Goal: Check status: Check status

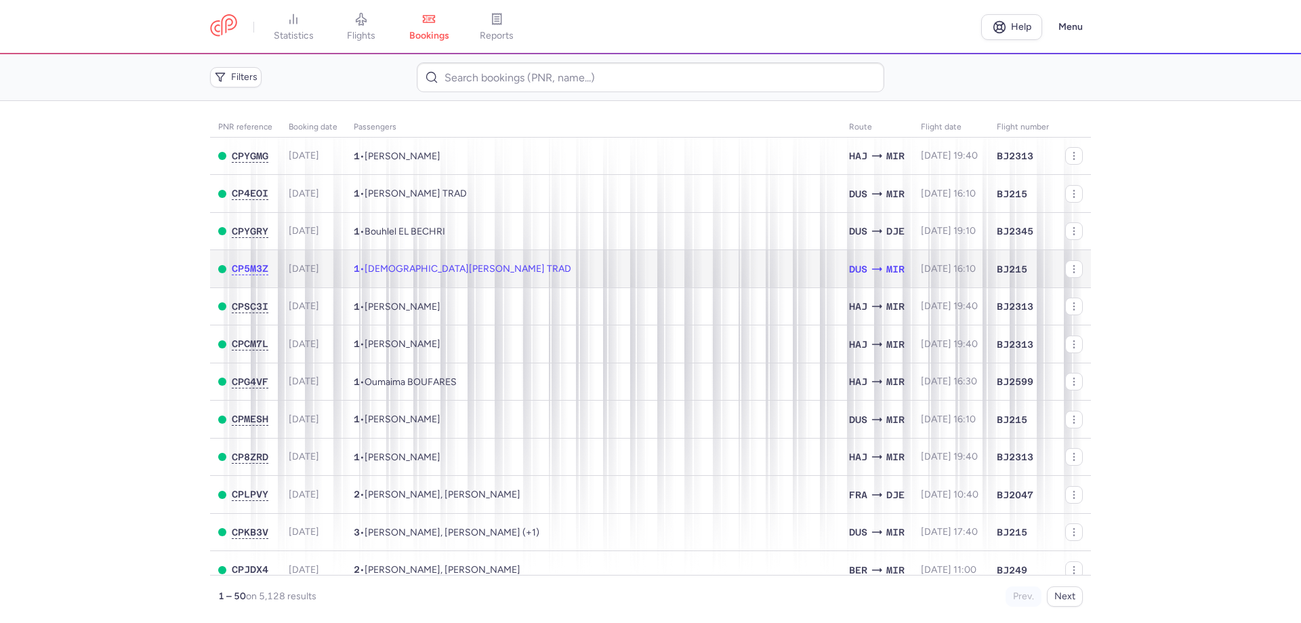
click at [620, 269] on td "1 • [DEMOGRAPHIC_DATA][PERSON_NAME] TRAD" at bounding box center [593, 269] width 495 height 38
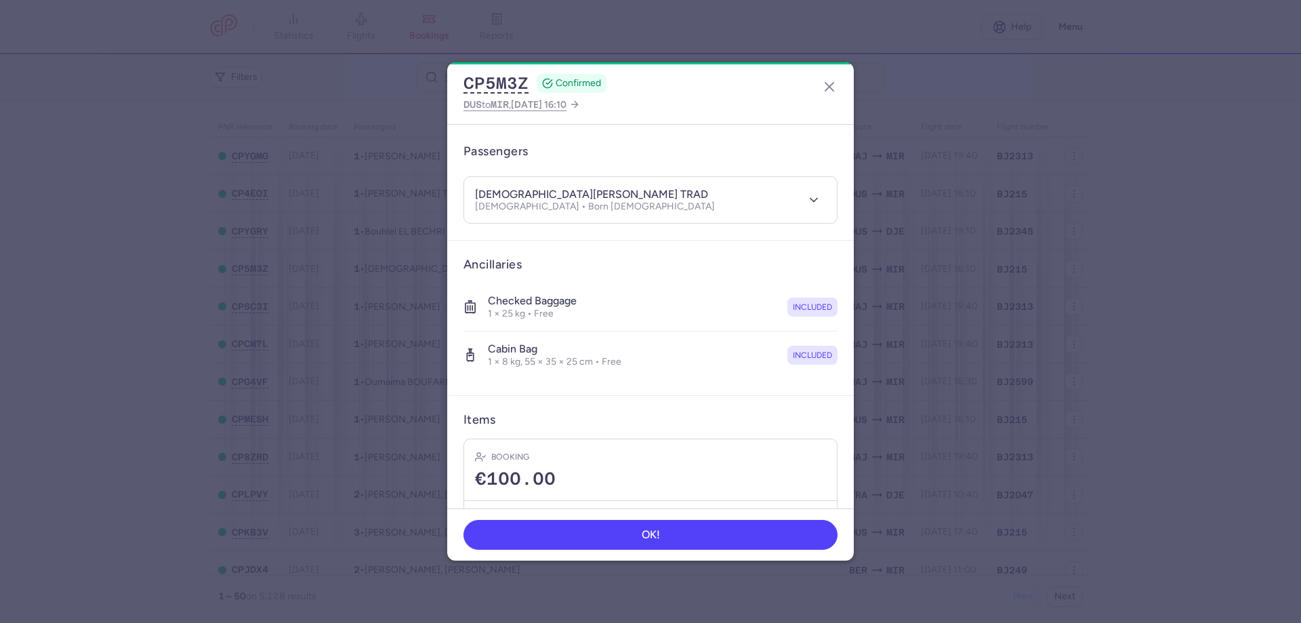
scroll to position [168, 0]
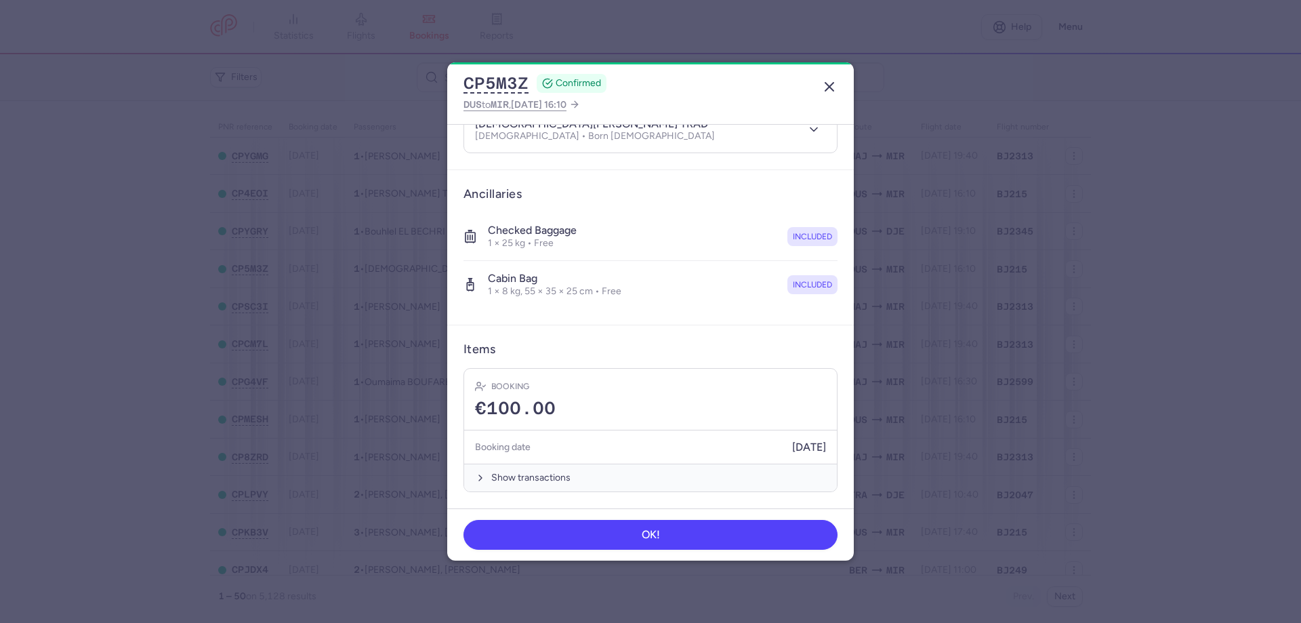
click at [760, 90] on line "button" at bounding box center [830, 87] width 8 height 8
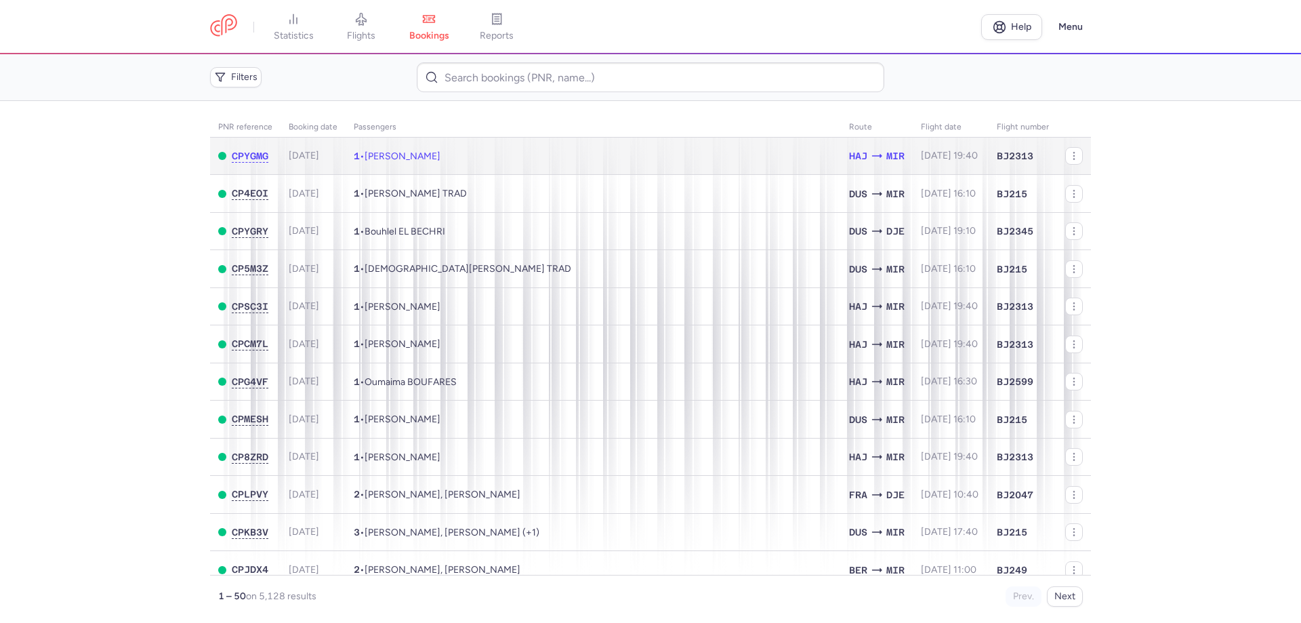
click at [416, 150] on span "[PERSON_NAME]" at bounding box center [403, 156] width 76 height 12
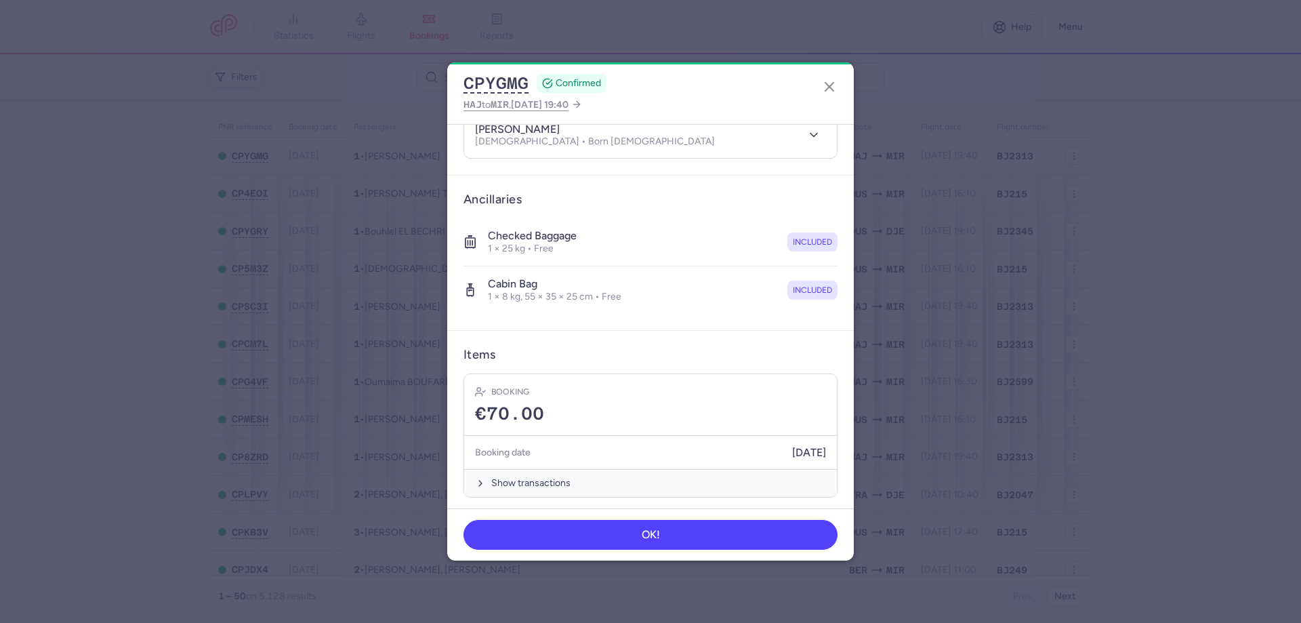
scroll to position [168, 0]
click at [760, 91] on icon "button" at bounding box center [830, 87] width 16 height 16
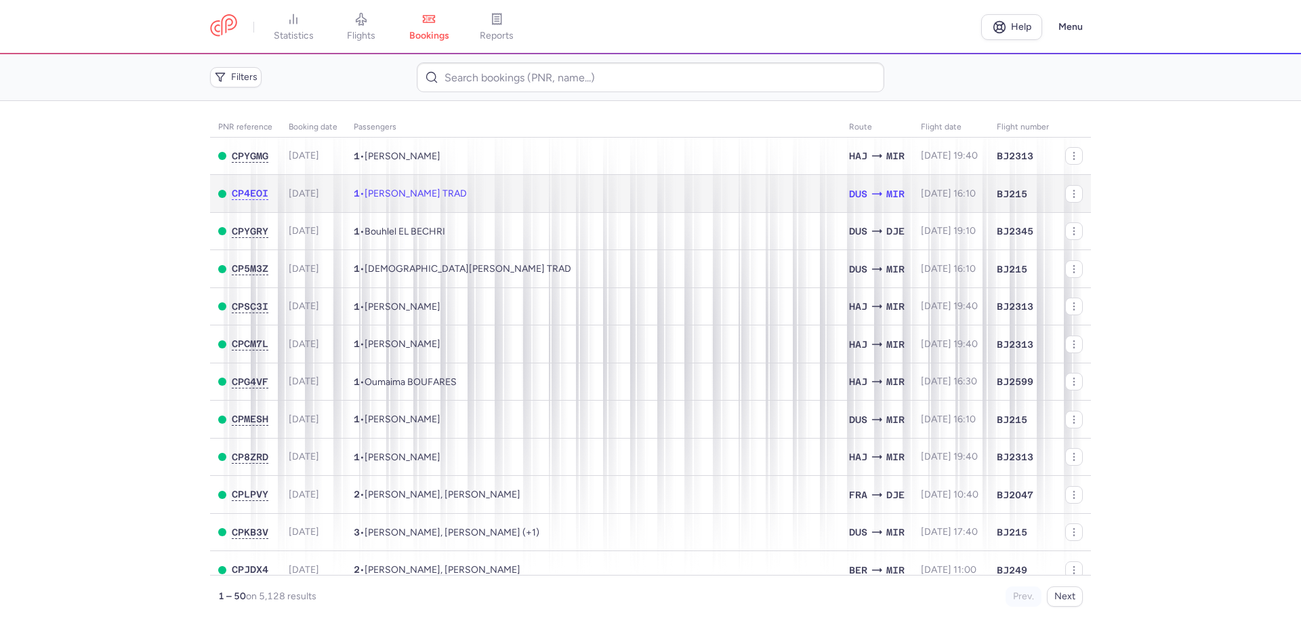
click at [485, 186] on td "1 • [PERSON_NAME] TRAD" at bounding box center [593, 194] width 495 height 38
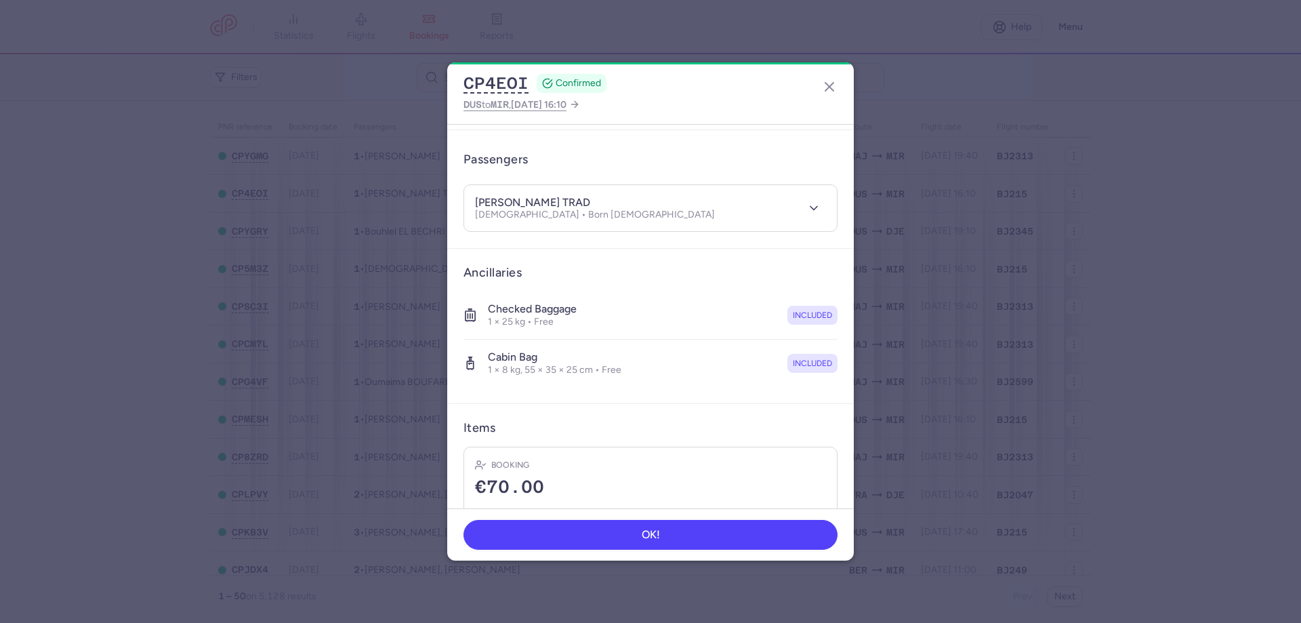
scroll to position [168, 0]
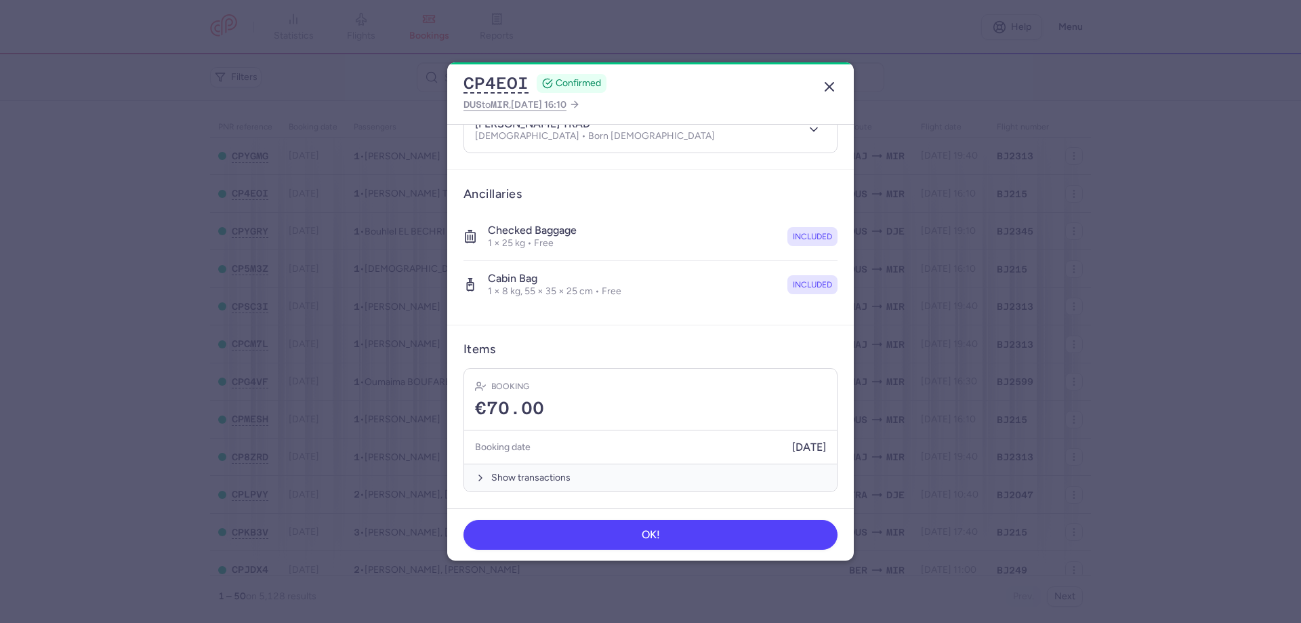
click at [760, 85] on icon "button" at bounding box center [830, 87] width 16 height 16
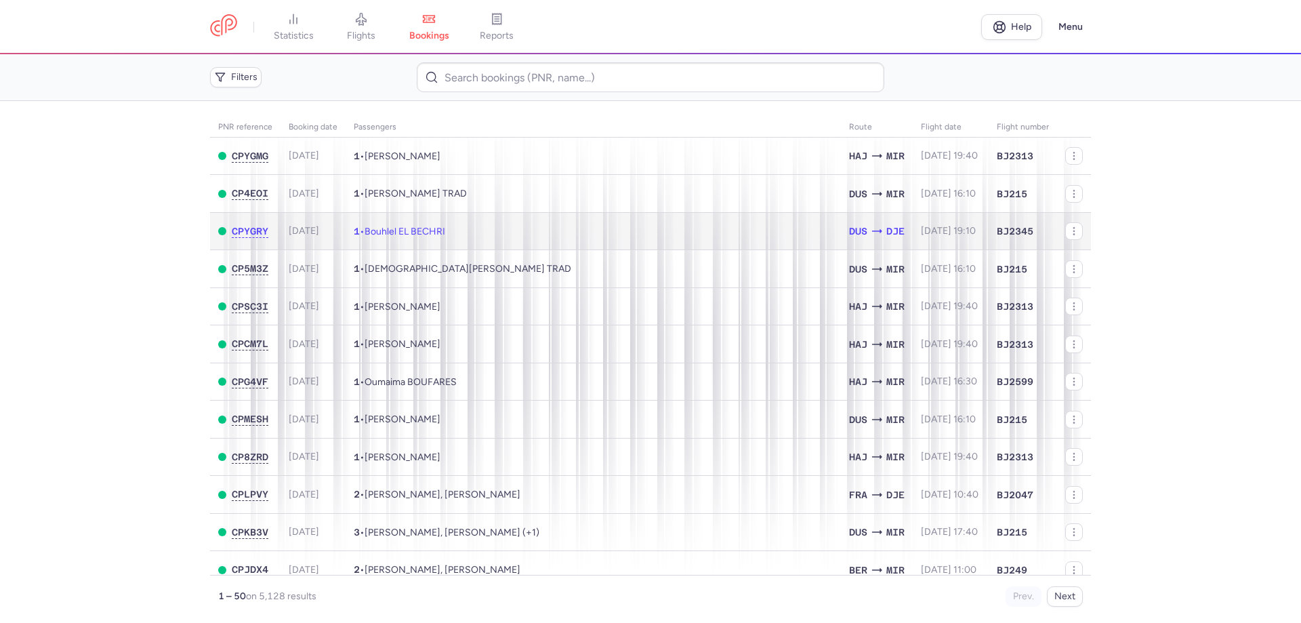
click at [390, 231] on span "Bouhlel EL BECHRI" at bounding box center [405, 232] width 81 height 12
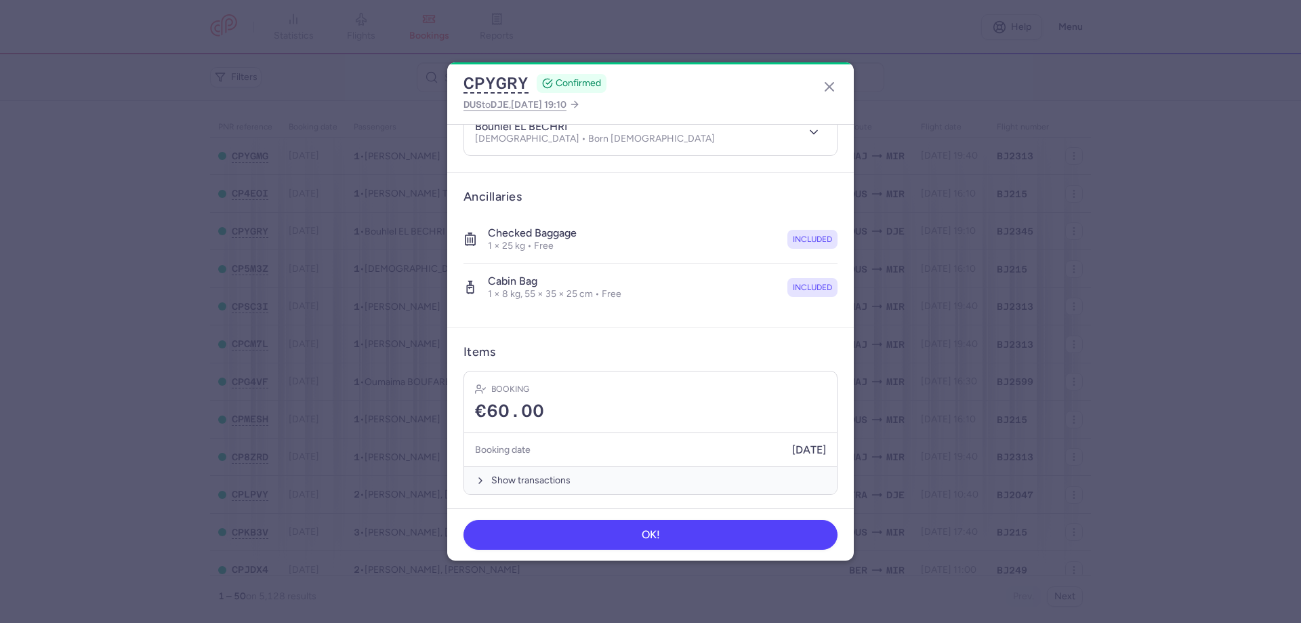
scroll to position [168, 0]
click at [760, 87] on icon "button" at bounding box center [830, 87] width 16 height 16
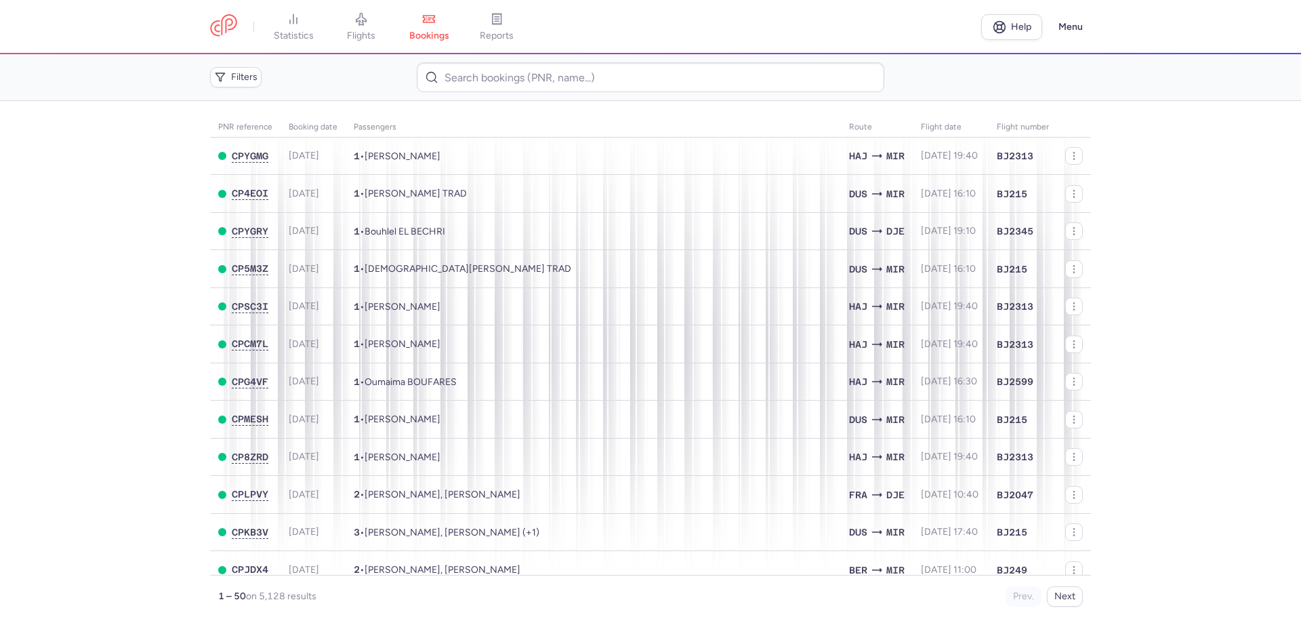
click at [106, 235] on main "PNR reference Booking date Passengers Route flight date Flight number CPYGMG [D…" at bounding box center [650, 362] width 1301 height 522
click at [226, 26] on link at bounding box center [223, 26] width 27 height 25
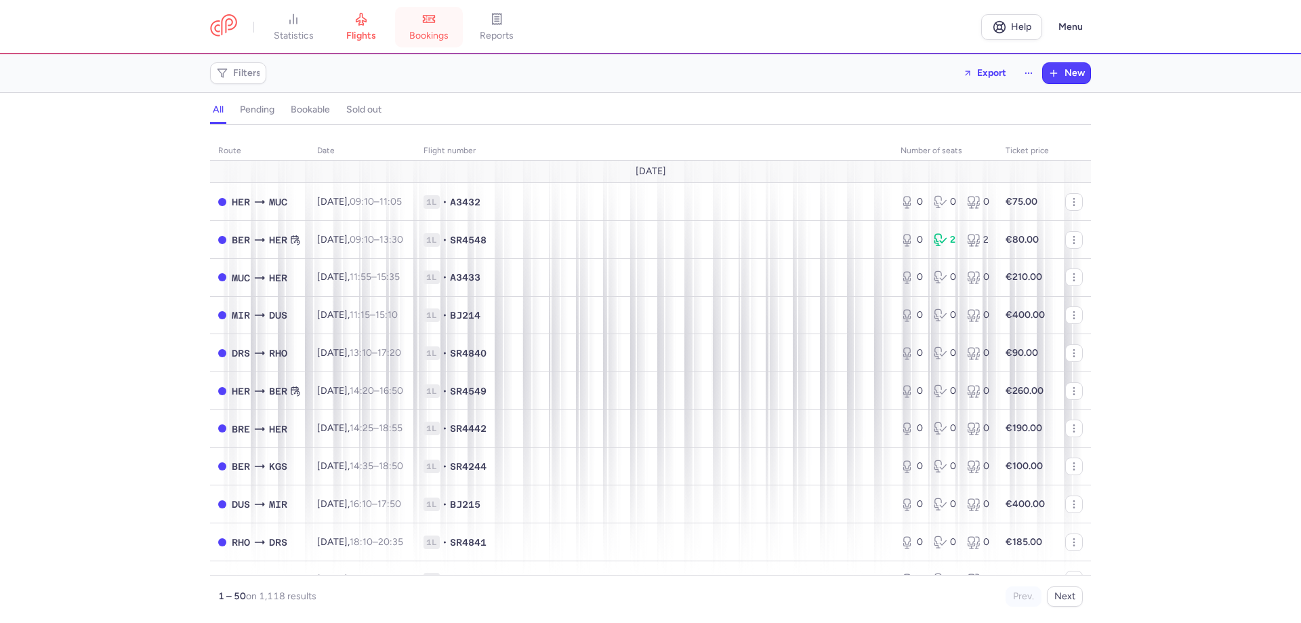
click at [439, 33] on span "bookings" at bounding box center [428, 36] width 39 height 12
